Goal: Information Seeking & Learning: Learn about a topic

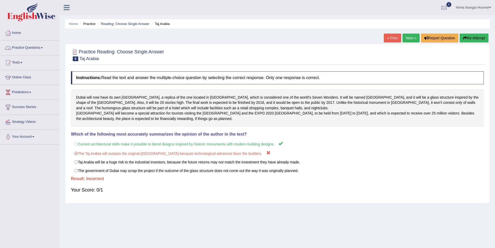
click at [29, 47] on link "Practice Questions" at bounding box center [29, 47] width 59 height 13
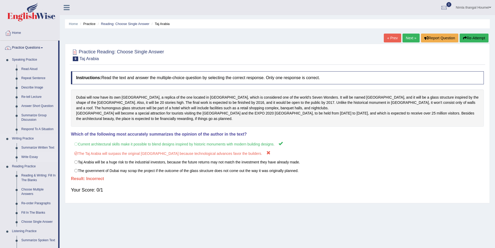
click at [34, 156] on link "Write Essay" at bounding box center [38, 156] width 39 height 9
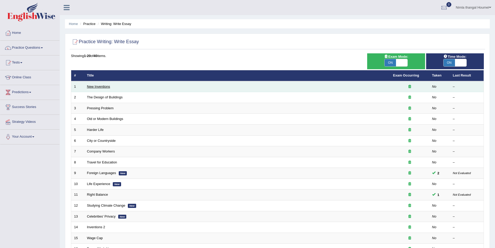
click at [96, 87] on link "New Inventions" at bounding box center [98, 87] width 23 height 4
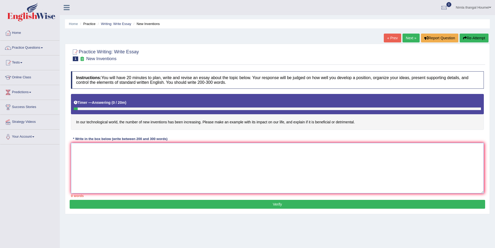
click at [77, 148] on textarea at bounding box center [277, 168] width 413 height 50
click at [83, 152] on textarea at bounding box center [277, 168] width 413 height 50
click at [91, 146] on textarea at bounding box center [277, 168] width 413 height 50
click at [26, 48] on link "Practice Questions" at bounding box center [29, 47] width 59 height 13
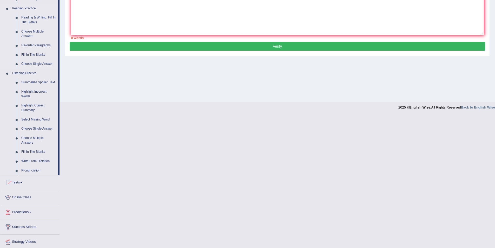
scroll to position [174, 0]
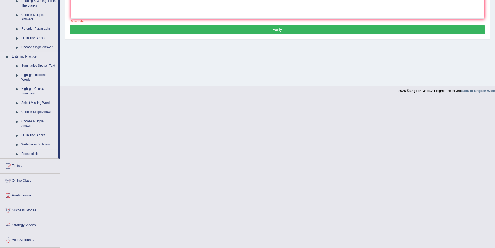
click at [38, 145] on link "Write From Dictation" at bounding box center [38, 144] width 39 height 9
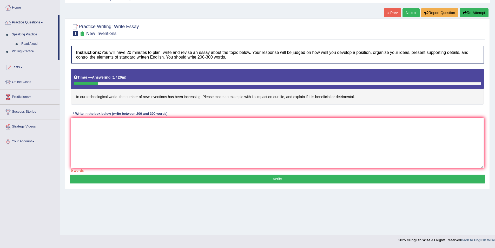
scroll to position [25, 0]
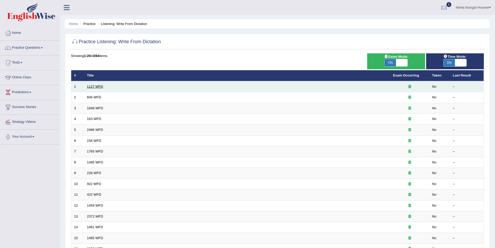
click at [94, 86] on link "1127 WFD" at bounding box center [95, 87] width 16 height 4
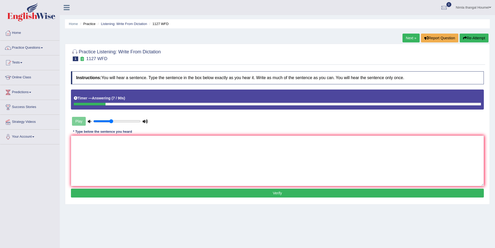
click at [477, 39] on button "Re-Attempt" at bounding box center [474, 38] width 29 height 9
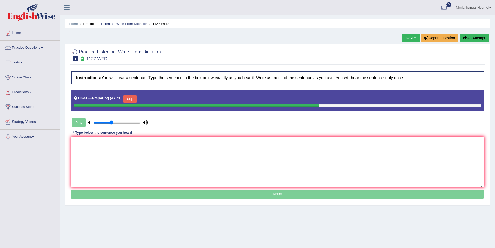
click at [133, 99] on button "Skip" at bounding box center [130, 99] width 13 height 8
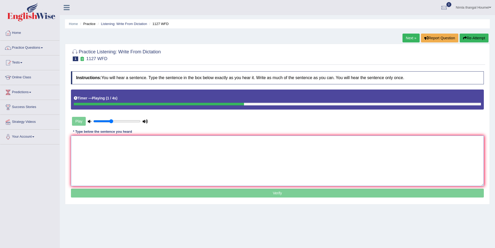
click at [86, 144] on textarea at bounding box center [277, 160] width 413 height 50
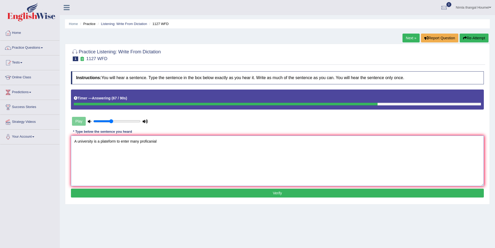
type textarea "A university is a plateform to enter many proficanial"
click at [260, 191] on button "Verify" at bounding box center [277, 193] width 413 height 9
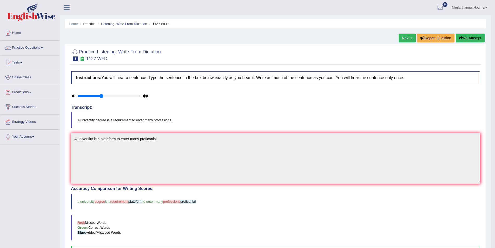
click at [463, 37] on button "Re-Attempt" at bounding box center [470, 38] width 29 height 9
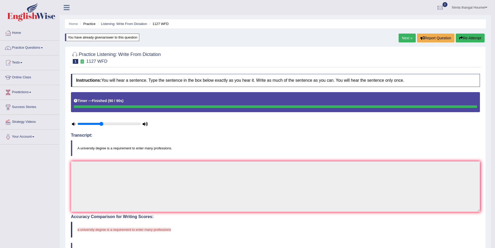
click at [35, 47] on link "Practice Questions" at bounding box center [29, 47] width 59 height 13
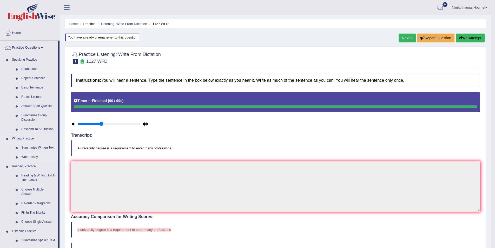
click at [32, 158] on link "Write Essay" at bounding box center [38, 156] width 39 height 9
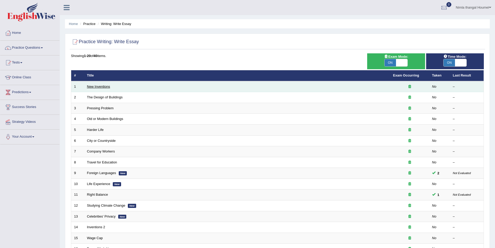
click at [99, 87] on link "New Inventions" at bounding box center [98, 87] width 23 height 4
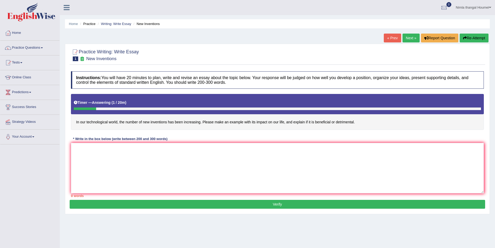
drag, startPoint x: 75, startPoint y: 122, endPoint x: 103, endPoint y: 123, distance: 28.1
click at [103, 123] on h4 "In our technological world, the number of new inventions has been increasing. P…" at bounding box center [277, 112] width 413 height 36
drag, startPoint x: 356, startPoint y: 120, endPoint x: 300, endPoint y: 122, distance: 56.5
click at [300, 122] on h4 "In our technological world, the number of new inventions has been increasing. P…" at bounding box center [277, 112] width 413 height 36
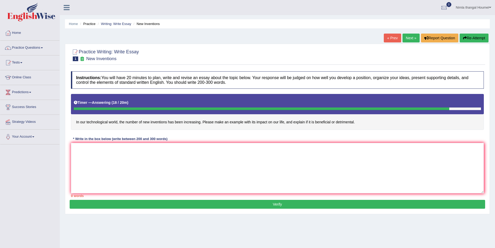
click at [465, 37] on icon "button" at bounding box center [465, 38] width 4 height 4
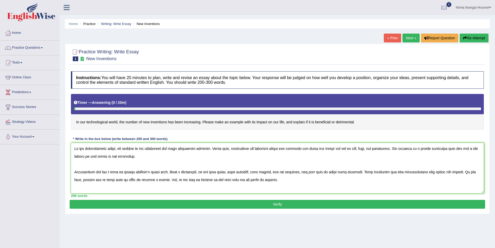
scroll to position [59, 0]
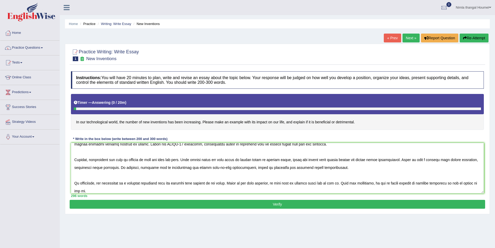
type textarea "In our technological world, the number of new inventions has been increasing ra…"
click at [164, 204] on button "Verify" at bounding box center [278, 204] width 416 height 9
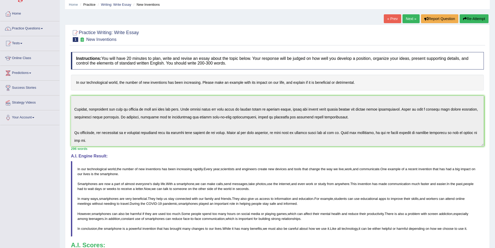
scroll to position [0, 0]
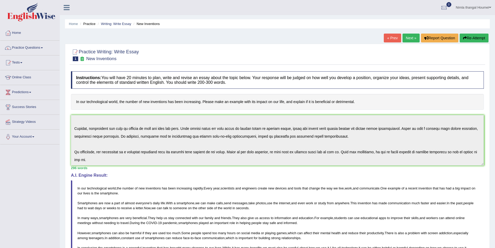
click at [470, 37] on button "Re-Attempt" at bounding box center [474, 38] width 29 height 9
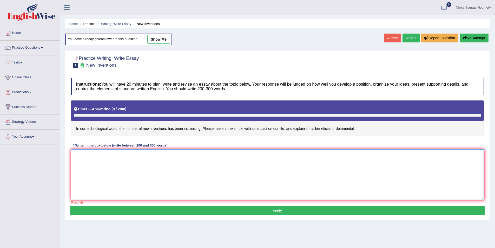
click at [86, 157] on textarea at bounding box center [277, 174] width 413 height 50
type textarea "The increasing influence of"
click at [16, 47] on link "Practice Questions" at bounding box center [29, 47] width 59 height 13
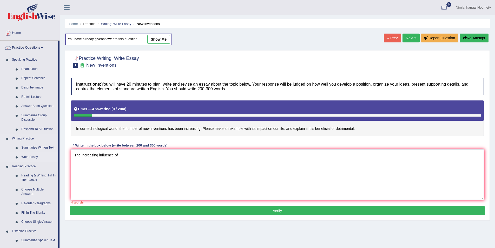
click at [34, 157] on link "Write Essay" at bounding box center [38, 156] width 39 height 9
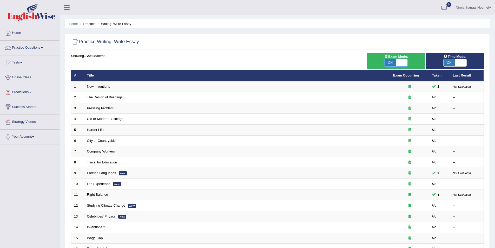
click at [401, 63] on span at bounding box center [401, 62] width 11 height 7
checkbox input "false"
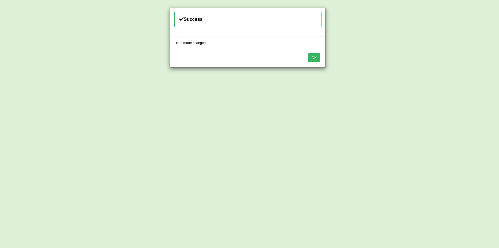
drag, startPoint x: 317, startPoint y: 57, endPoint x: 418, endPoint y: 59, distance: 100.9
click at [318, 57] on button "OK" at bounding box center [314, 57] width 12 height 9
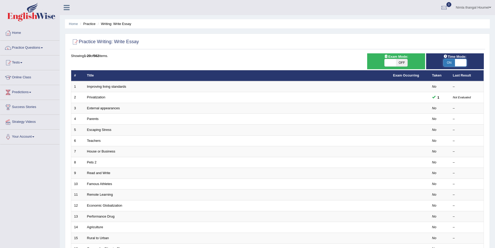
click at [463, 62] on span at bounding box center [460, 62] width 11 height 7
checkbox input "false"
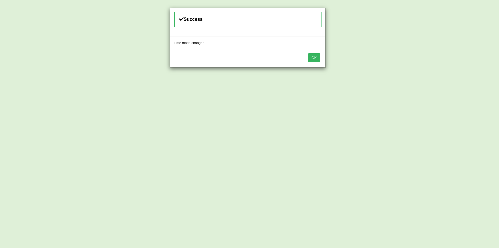
click at [316, 59] on button "OK" at bounding box center [314, 57] width 12 height 9
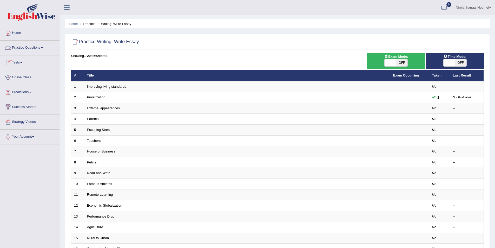
click at [27, 47] on link "Practice Questions" at bounding box center [29, 47] width 59 height 13
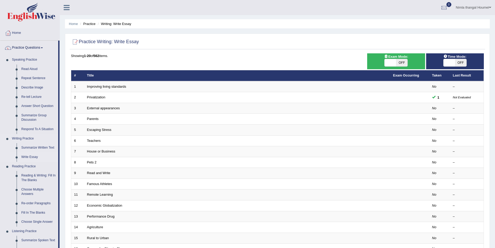
click at [34, 156] on link "Write Essay" at bounding box center [38, 156] width 39 height 9
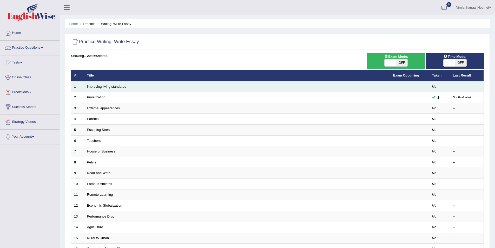
click at [97, 86] on link "Improving living standards" at bounding box center [106, 87] width 39 height 4
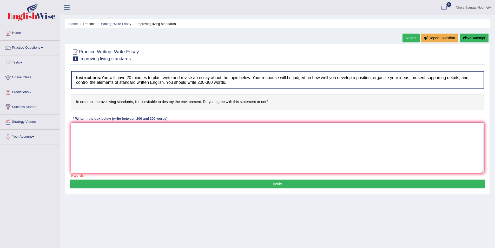
click at [80, 128] on textarea at bounding box center [277, 147] width 413 height 50
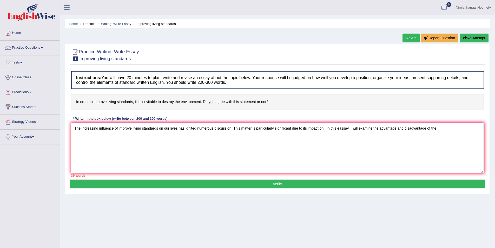
drag, startPoint x: 118, startPoint y: 128, endPoint x: 152, endPoint y: 127, distance: 34.1
click at [152, 127] on textarea "The increasing influence of improve living standards on our lives has ignited n…" at bounding box center [277, 147] width 413 height 50
drag, startPoint x: 157, startPoint y: 139, endPoint x: 150, endPoint y: 137, distance: 7.2
click at [157, 139] on textarea "The increasing influence of improve living standards on our lives has ignited n…" at bounding box center [277, 147] width 413 height 50
drag, startPoint x: 123, startPoint y: 128, endPoint x: 159, endPoint y: 128, distance: 35.9
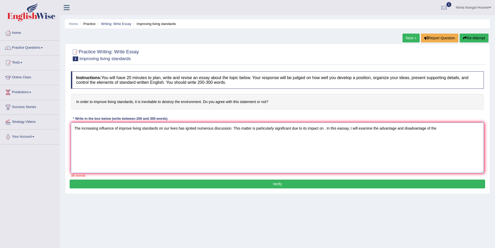
click at [159, 128] on textarea "The increasing influence of improve living standards on our lives has ignited n…" at bounding box center [277, 147] width 413 height 50
drag, startPoint x: 124, startPoint y: 140, endPoint x: 119, endPoint y: 132, distance: 9.7
click at [123, 140] on textarea "The increasing influence of improve living standards on our lives has ignited n…" at bounding box center [277, 147] width 413 height 50
click at [116, 128] on textarea "The increasing influence of improve living standards on our lives has ignited n…" at bounding box center [277, 147] width 413 height 50
drag, startPoint x: 119, startPoint y: 128, endPoint x: 159, endPoint y: 128, distance: 40.3
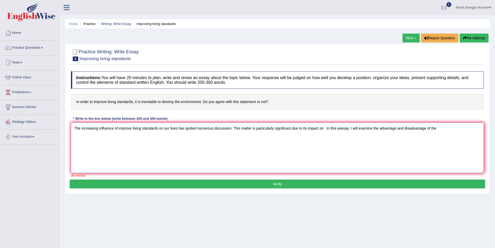
click at [159, 128] on textarea "The increasing influence of improve living standards on our lives has ignited n…" at bounding box center [277, 147] width 413 height 50
click at [443, 130] on textarea "The increasing influence of improve living standards on our lives has ignited n…" at bounding box center [277, 147] width 413 height 50
paste textarea "improve living standards"
drag, startPoint x: 134, startPoint y: 100, endPoint x: 158, endPoint y: 99, distance: 23.2
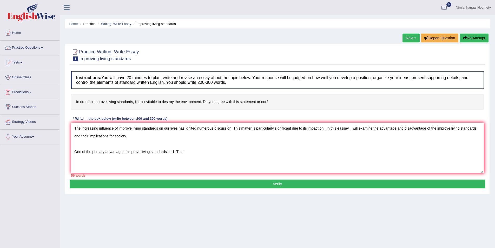
click at [158, 99] on h4 "In order to improve living standards, it is inevitable to destroy the environme…" at bounding box center [277, 102] width 413 height 16
click at [196, 153] on textarea "The increasing influence of improve living standards on our lives has ignited n…" at bounding box center [277, 147] width 413 height 50
paste textarea "improve living standards"
click at [174, 151] on textarea "The increasing influence of improve living standards on our lives has ignited n…" at bounding box center [277, 147] width 413 height 50
paste textarea "Many people believe that in order to improve living standards, it is inevitable…"
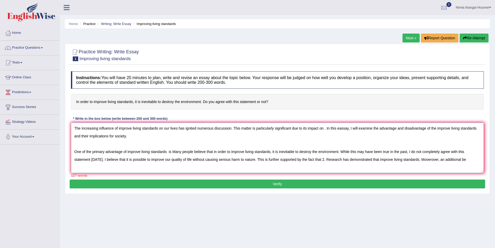
drag, startPoint x: 101, startPoint y: 159, endPoint x: 257, endPoint y: 160, distance: 156.3
click at [257, 160] on textarea "The increasing influence of improve living standards on our lives has ignited n…" at bounding box center [277, 147] width 413 height 50
drag, startPoint x: 269, startPoint y: 165, endPoint x: 235, endPoint y: 165, distance: 33.8
click at [268, 165] on textarea "The increasing influence of improve living standards on our lives has ignited n…" at bounding box center [277, 147] width 413 height 50
drag, startPoint x: 101, startPoint y: 159, endPoint x: 252, endPoint y: 159, distance: 150.8
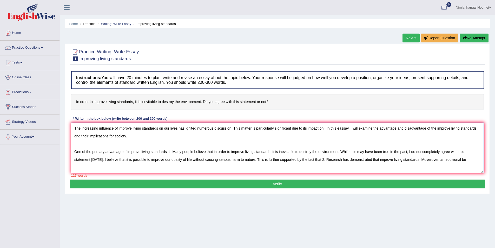
click at [252, 159] on textarea "The increasing influence of improve living standards on our lives has ignited n…" at bounding box center [277, 147] width 413 height 50
click at [170, 159] on textarea "The increasing influence of improve living standards on our lives has ignited n…" at bounding box center [277, 147] width 413 height 50
paste textarea "I believe that it is possible to improve our quality of life without causing se…"
click at [103, 161] on textarea "The increasing influence of improve living standards on our lives has ignited n…" at bounding box center [277, 147] width 413 height 50
click at [168, 151] on textarea "The increasing influence of improve living standards on our lives has ignited n…" at bounding box center [277, 147] width 413 height 50
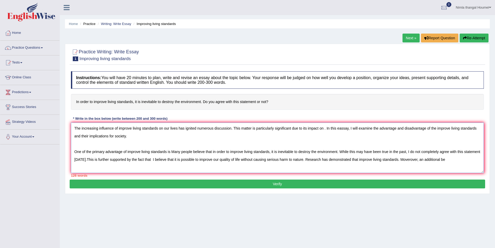
click at [460, 160] on textarea "The increasing influence of improve living standards on our lives has ignited n…" at bounding box center [277, 147] width 413 height 50
drag, startPoint x: 397, startPoint y: 160, endPoint x: 445, endPoint y: 160, distance: 48.1
click at [445, 160] on textarea "The increasing influence of improve living standards on our lives has ignited n…" at bounding box center [277, 147] width 413 height 50
paste textarea "I believe that it is possible to improve our quality of life without causing se…"
drag, startPoint x: 398, startPoint y: 160, endPoint x: 404, endPoint y: 169, distance: 10.6
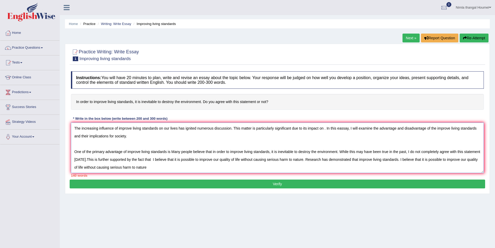
click at [404, 169] on textarea "The increasing influence of improve living standards on our lives has ignited n…" at bounding box center [277, 147] width 413 height 50
paste textarea "Today, we have more knowledge and better technology. We can find ways to improv…"
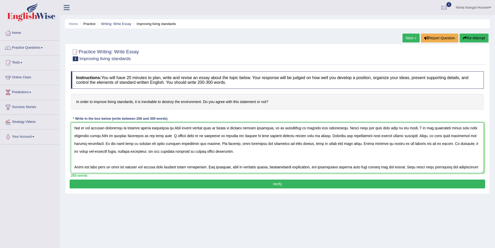
scroll to position [55, 0]
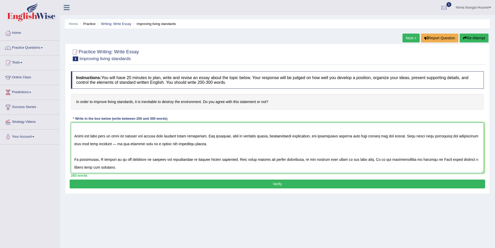
type textarea "The increasing influence of improve living standards on our lives has ignited n…"
click at [281, 183] on button "Verify" at bounding box center [278, 183] width 416 height 9
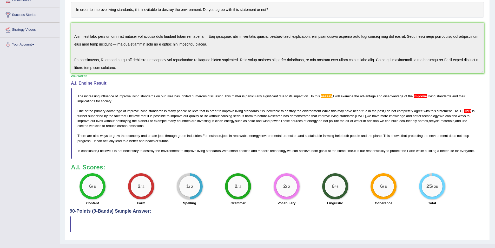
scroll to position [80, 0]
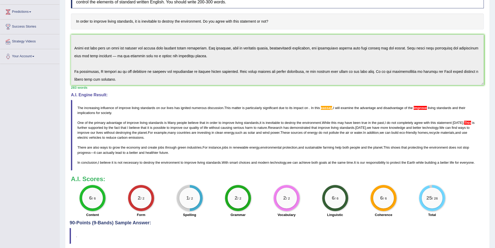
drag, startPoint x: 77, startPoint y: 106, endPoint x: 92, endPoint y: 137, distance: 33.6
click at [92, 137] on blockquote "The increasing influence of improve living standards on our lives has ignited n…" at bounding box center [277, 135] width 413 height 70
drag, startPoint x: 79, startPoint y: 106, endPoint x: 95, endPoint y: 121, distance: 22.6
click at [95, 121] on blockquote "The increasing influence of improve living standards on our lives has ignited n…" at bounding box center [277, 135] width 413 height 70
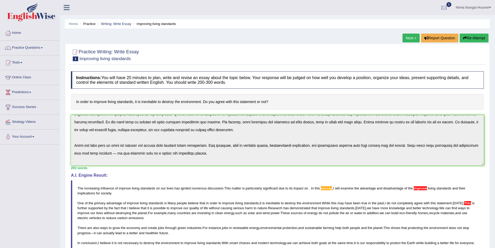
scroll to position [55, 0]
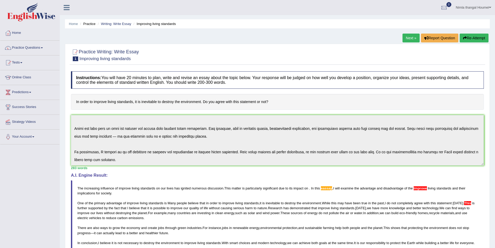
click at [470, 38] on button "Re-Attempt" at bounding box center [474, 38] width 29 height 9
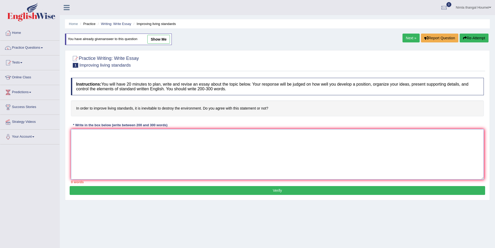
paste textarea "The increasing influence of improve living standards on our lives has ignited n…"
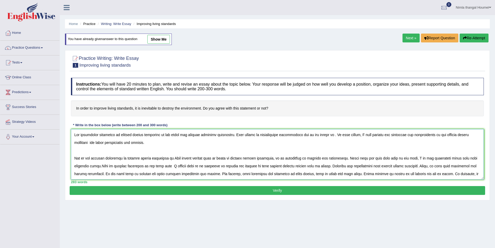
click at [341, 134] on textarea at bounding box center [277, 154] width 413 height 50
click at [396, 134] on textarea at bounding box center [277, 154] width 413 height 50
click at [426, 135] on textarea at bounding box center [277, 154] width 413 height 50
click at [92, 143] on textarea at bounding box center [277, 154] width 413 height 50
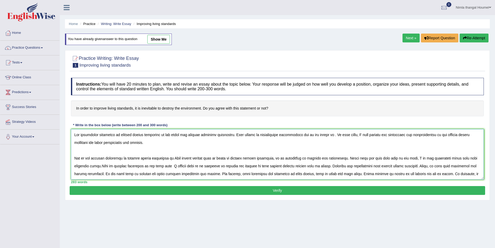
type textarea "The increasing influence of improve living standards on our lives has ignited n…"
click at [256, 188] on button "Verify" at bounding box center [278, 190] width 416 height 9
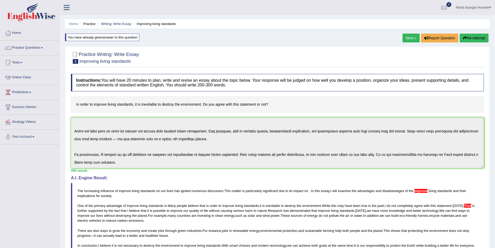
click at [475, 35] on button "Re-Attempt" at bounding box center [474, 38] width 29 height 9
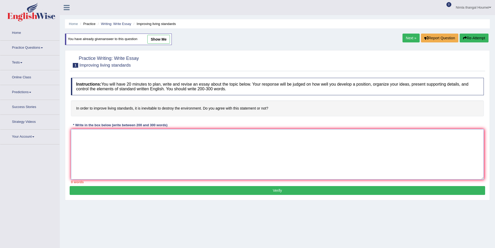
click at [76, 137] on textarea at bounding box center [277, 154] width 413 height 50
paste textarea "The increasing influence of improve living standards on our lives has ignited n…"
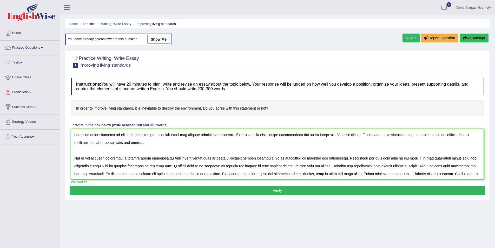
click at [450, 134] on textarea at bounding box center [277, 154] width 413 height 50
click at [101, 166] on textarea at bounding box center [277, 154] width 413 height 50
type textarea "The increasing influence of improve living standards on our lives has ignited n…"
click at [90, 190] on button "Verify" at bounding box center [278, 190] width 416 height 9
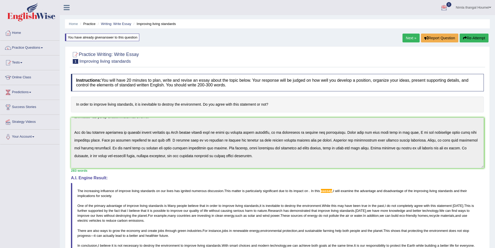
scroll to position [55, 0]
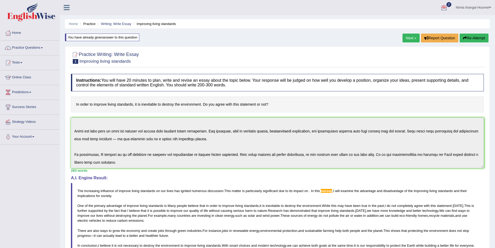
click at [300, 173] on div "Instructions: You will have 20 minutes to plan, write and revise an essay about…" at bounding box center [278, 187] width 416 height 232
click at [474, 39] on button "Re-Attempt" at bounding box center [474, 38] width 29 height 9
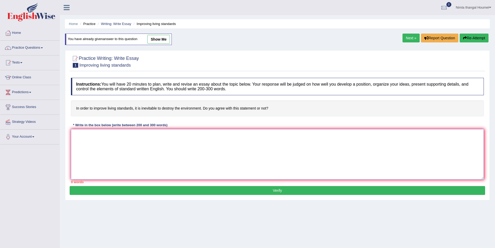
click at [85, 140] on textarea at bounding box center [277, 154] width 413 height 50
paste textarea "The increasing influence of improve living standards on our lives has ignited n…"
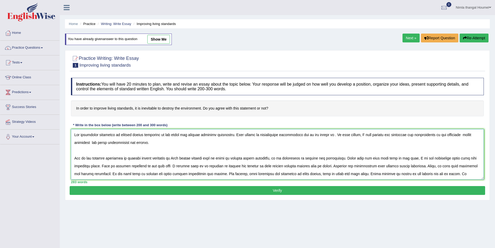
click at [341, 134] on textarea at bounding box center [277, 154] width 413 height 50
type textarea "The increasing influence of improve living standards on our lives has ignited n…"
click at [293, 191] on button "Verify" at bounding box center [278, 190] width 416 height 9
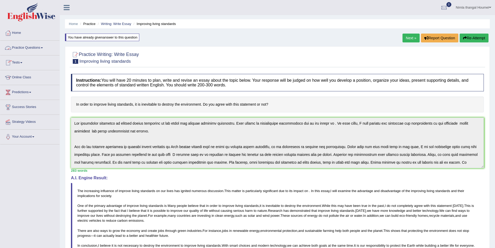
click at [29, 46] on link "Practice Questions" at bounding box center [29, 47] width 59 height 13
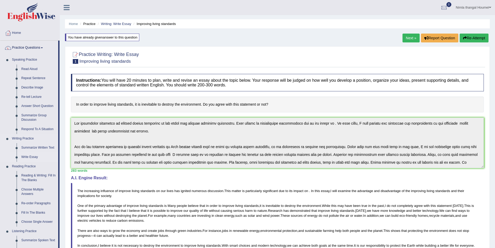
click at [34, 158] on link "Write Essay" at bounding box center [38, 156] width 39 height 9
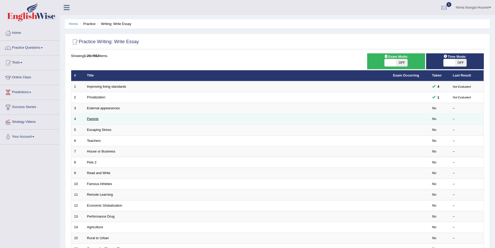
click at [91, 119] on link "Parents" at bounding box center [93, 119] width 12 height 4
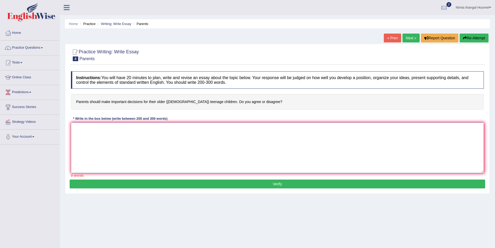
click at [85, 133] on textarea at bounding box center [277, 147] width 413 height 50
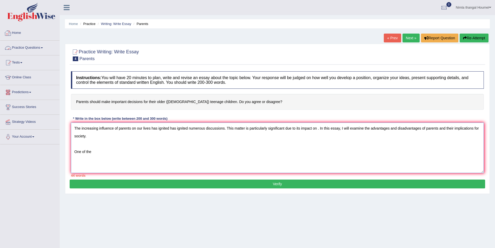
type textarea "The increasing influence of parents on our lives has ignited has ignited numero…"
click at [17, 46] on link "Practice Questions" at bounding box center [29, 47] width 59 height 13
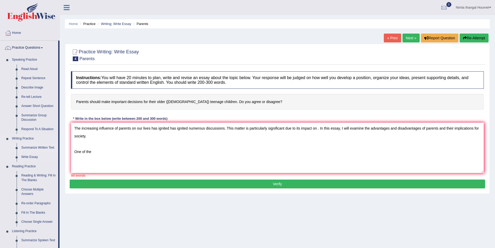
click at [29, 147] on link "Summarize Written Text" at bounding box center [38, 147] width 39 height 9
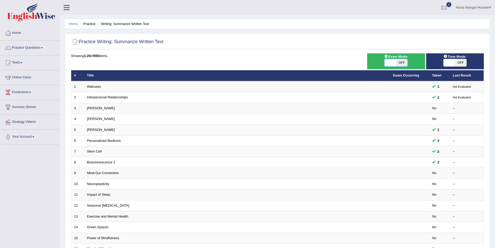
click at [391, 63] on span at bounding box center [390, 62] width 11 height 7
checkbox input "true"
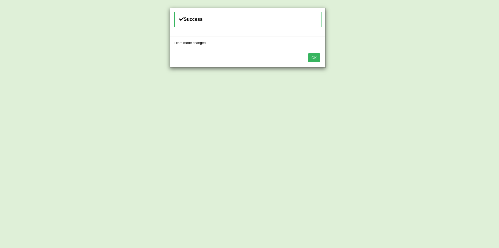
click at [314, 57] on button "OK" at bounding box center [314, 57] width 12 height 9
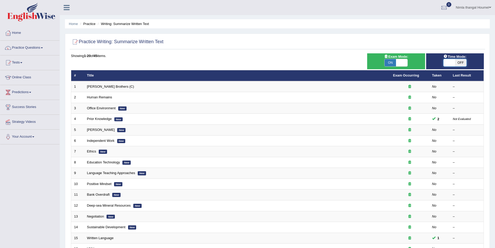
click at [450, 64] on span at bounding box center [449, 62] width 11 height 7
checkbox input "true"
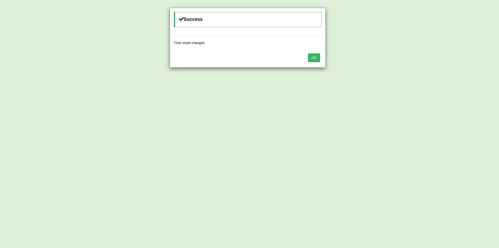
click at [311, 55] on button "OK" at bounding box center [314, 57] width 12 height 9
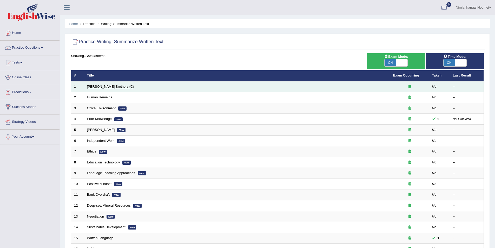
click at [97, 86] on link "Wright Brothers (C)" at bounding box center [110, 87] width 47 height 4
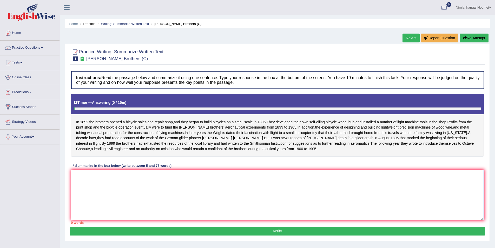
click at [94, 194] on textarea at bounding box center [277, 195] width 413 height 50
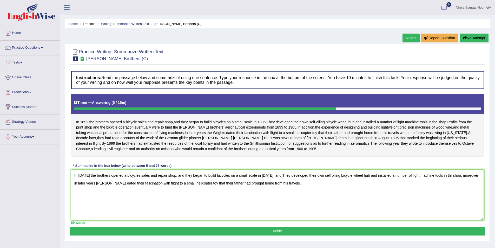
type textarea "In 1892 the brothers opened a bicycles sales and repair shop, and they began to…"
click at [282, 235] on button "Verify" at bounding box center [278, 231] width 416 height 9
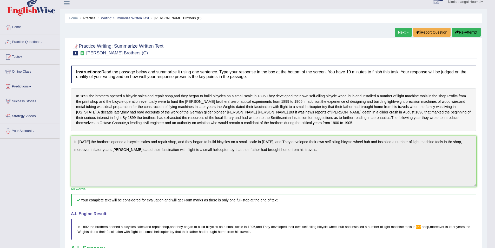
scroll to position [3, 0]
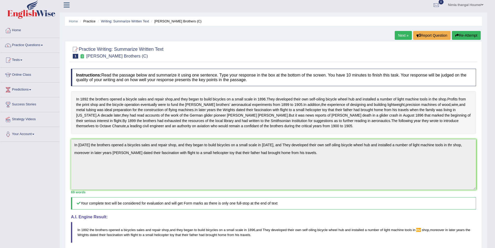
click at [398, 33] on link "Next »" at bounding box center [403, 35] width 17 height 9
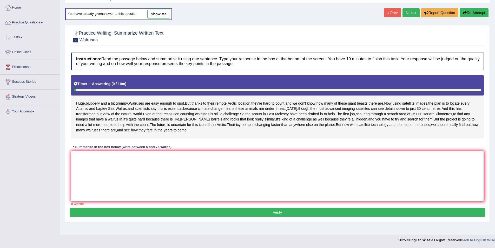
click at [87, 173] on textarea at bounding box center [277, 176] width 413 height 50
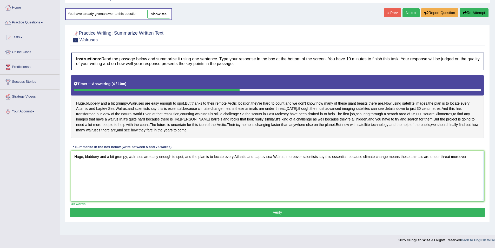
click at [451, 177] on textarea "Huge, blubbery and a bit grumpy, walruses are easy enough to spot, and the plan…" at bounding box center [277, 176] width 413 height 50
click at [470, 177] on textarea "Huge, blubbery and a bit grumpy, walruses are easy enough to spot, and the plan…" at bounding box center [277, 176] width 413 height 50
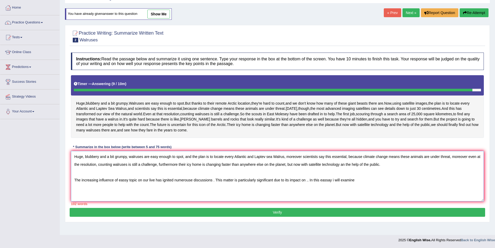
drag, startPoint x: 74, startPoint y: 201, endPoint x: 368, endPoint y: 199, distance: 294.1
click at [368, 199] on textarea "Huge, blubbery and a bit grumpy, walruses are easy enough to spot, and the plan…" at bounding box center [277, 176] width 413 height 50
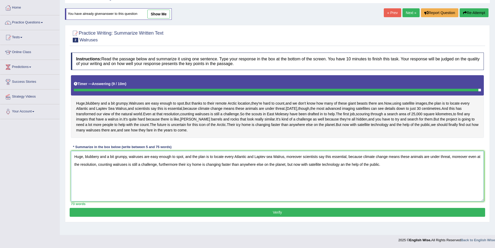
type textarea "Huge, blubbery and a bit grumpy, walruses are easy enough to spot, and the plan…"
click at [277, 217] on button "Verify" at bounding box center [278, 212] width 416 height 9
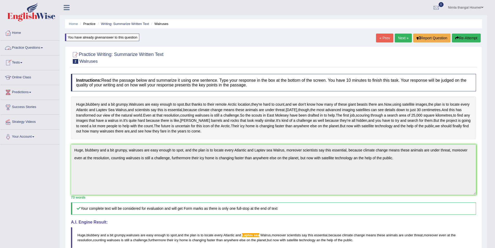
click at [32, 47] on link "Practice Questions" at bounding box center [29, 47] width 59 height 13
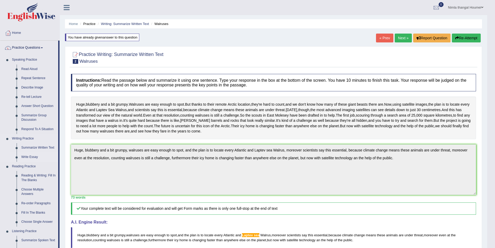
click at [29, 157] on link "Write Essay" at bounding box center [38, 156] width 39 height 9
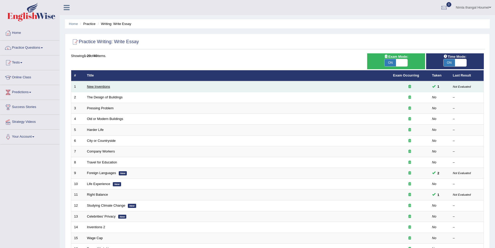
click at [96, 86] on link "New Inventions" at bounding box center [98, 87] width 23 height 4
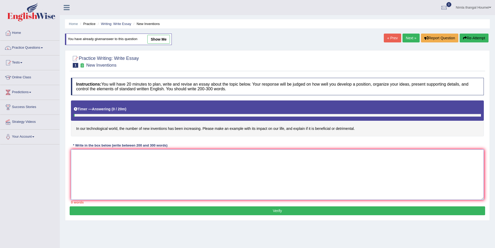
paste textarea "The increasing influence of eassy topic on our live has ignited numerouse discu…"
type textarea "The increasing influence of eassy topic on our live has ignited numerouse discu…"
